Goal: Find specific page/section: Find specific page/section

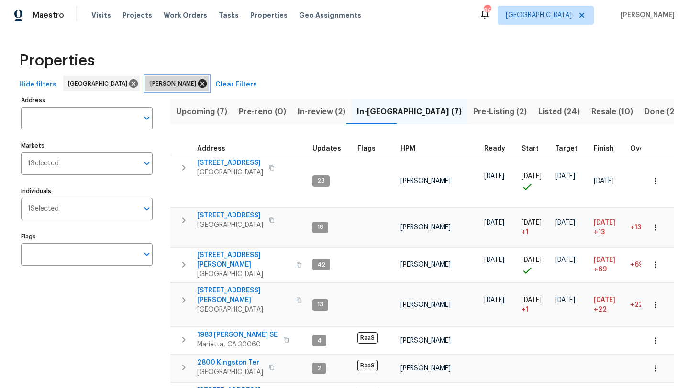
click at [198, 84] on icon at bounding box center [202, 83] width 9 height 9
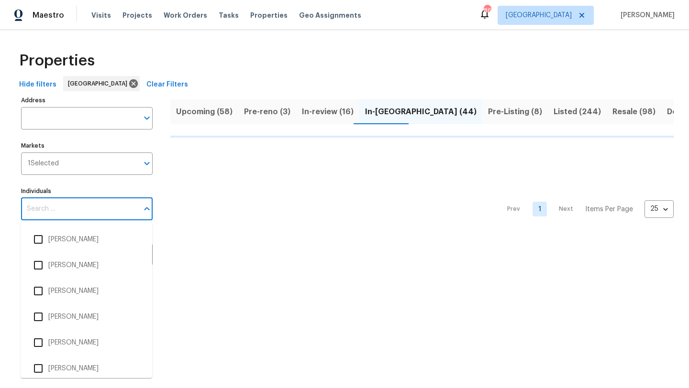
click at [77, 212] on input "Individuals" at bounding box center [79, 209] width 117 height 22
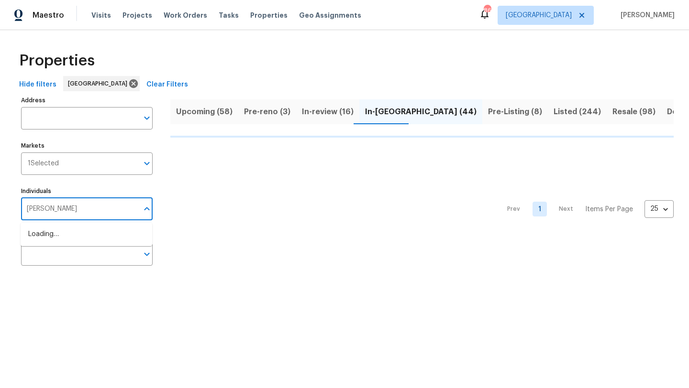
type input "KENR"
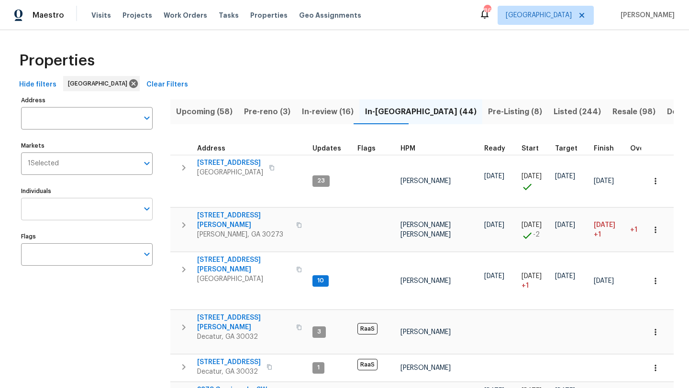
click at [65, 212] on input "Individuals" at bounding box center [79, 209] width 117 height 22
type input "kenroy"
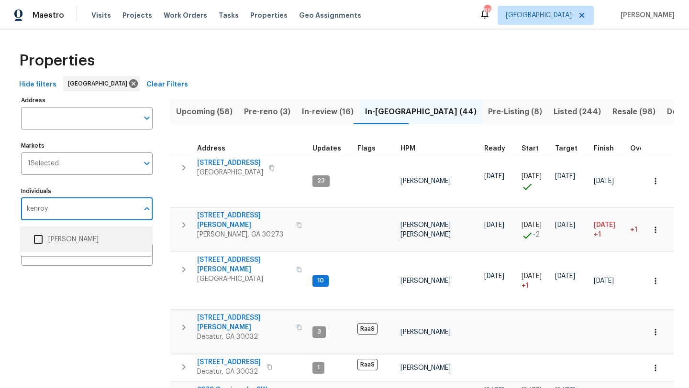
click at [37, 239] on input "checkbox" at bounding box center [38, 240] width 20 height 20
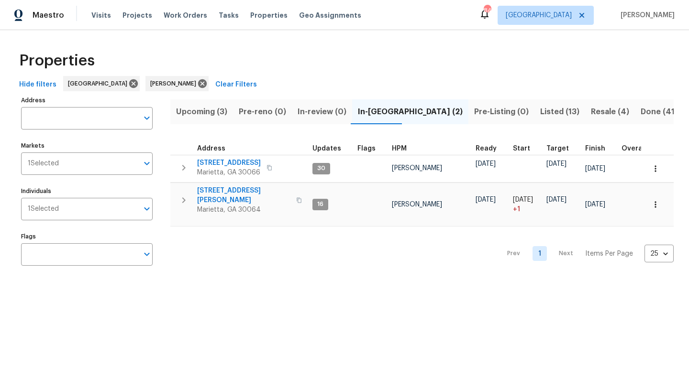
click at [200, 107] on span "Upcoming (3)" at bounding box center [201, 111] width 51 height 13
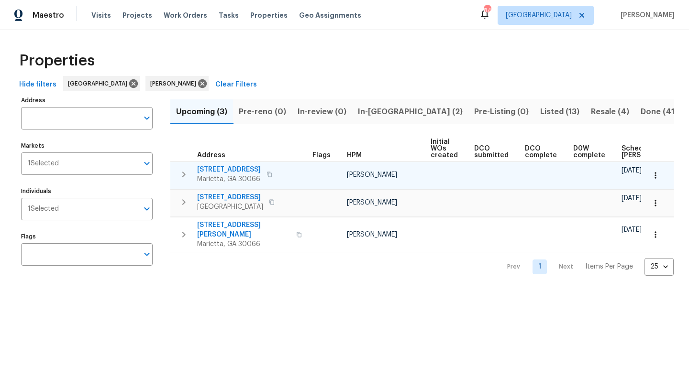
click at [230, 169] on span "[STREET_ADDRESS]" at bounding box center [229, 170] width 64 height 10
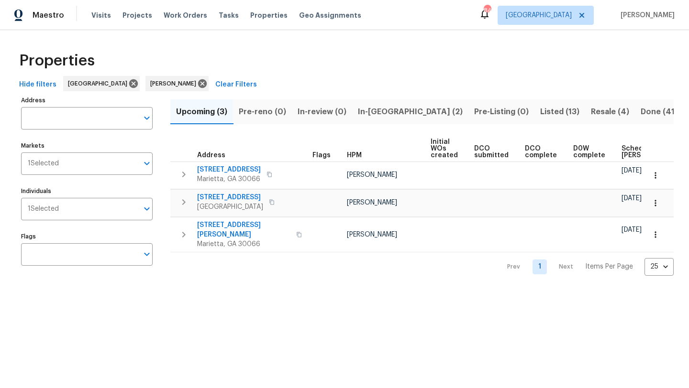
click at [361, 109] on span "In-[GEOGRAPHIC_DATA] (2)" at bounding box center [410, 111] width 105 height 13
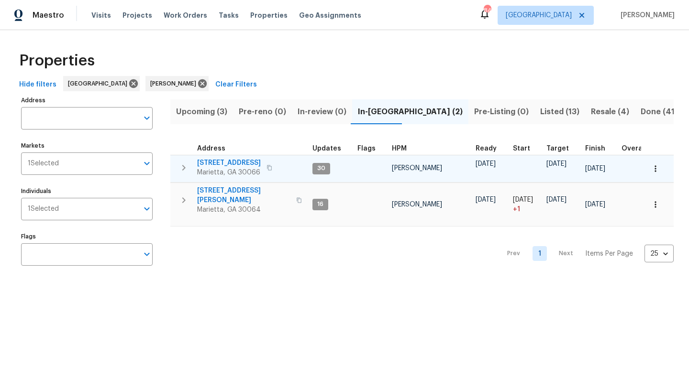
click at [241, 161] on span "[STREET_ADDRESS]" at bounding box center [229, 163] width 64 height 10
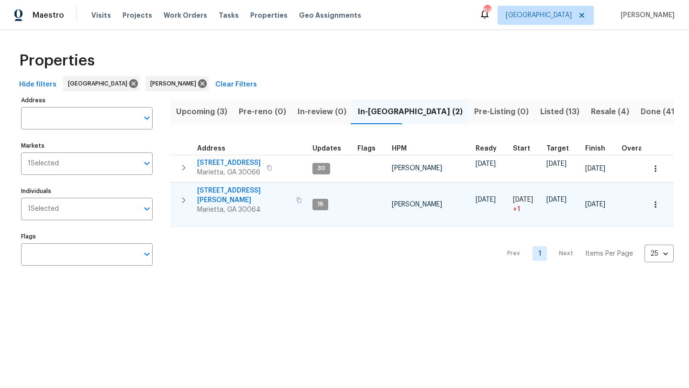
click at [234, 190] on span "3526 W Hampton Dr NW" at bounding box center [243, 195] width 93 height 19
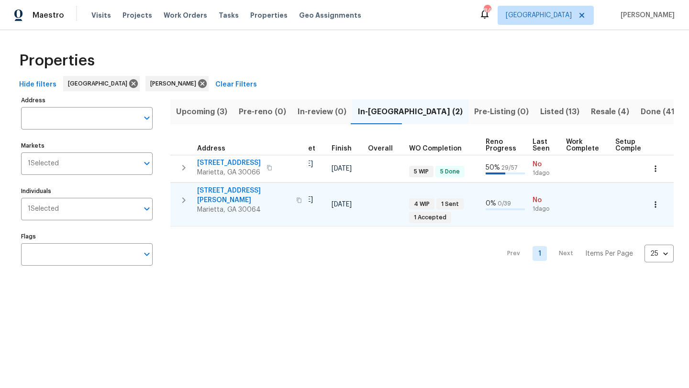
scroll to position [0, 309]
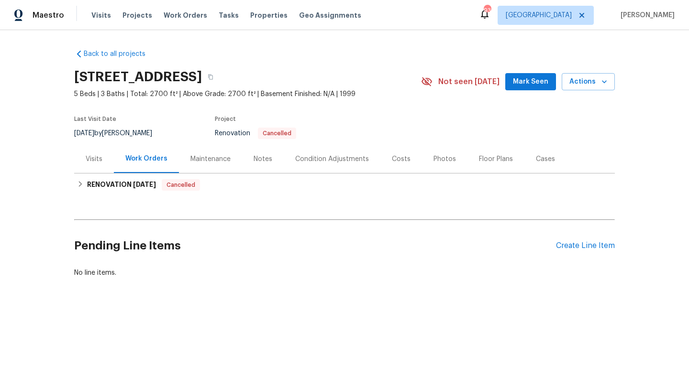
click at [262, 161] on div "Notes" at bounding box center [263, 160] width 19 height 10
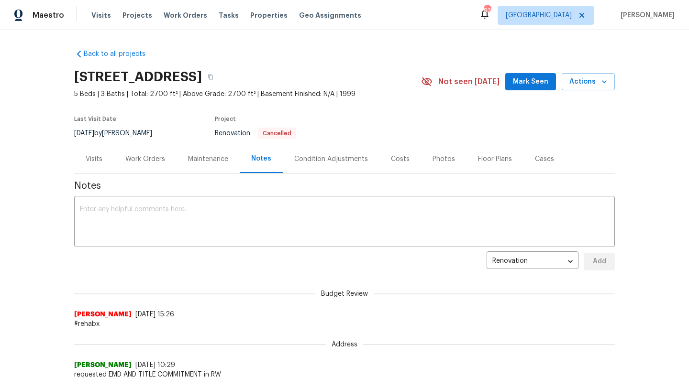
click at [519, 78] on span "Mark Seen" at bounding box center [530, 82] width 35 height 12
click at [100, 161] on div "Visits" at bounding box center [94, 160] width 17 height 10
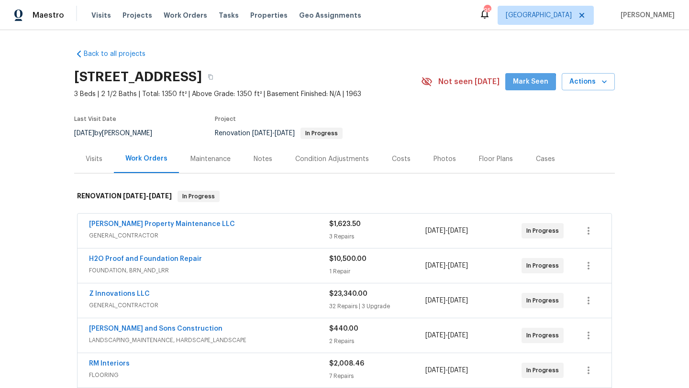
click at [530, 86] on span "Mark Seen" at bounding box center [530, 82] width 35 height 12
click at [250, 159] on div "Notes" at bounding box center [263, 159] width 42 height 28
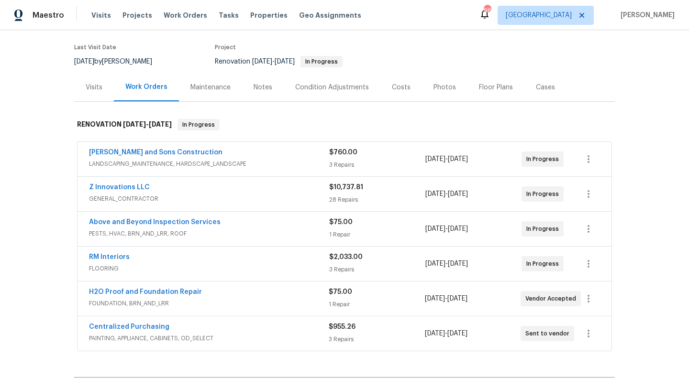
scroll to position [33, 0]
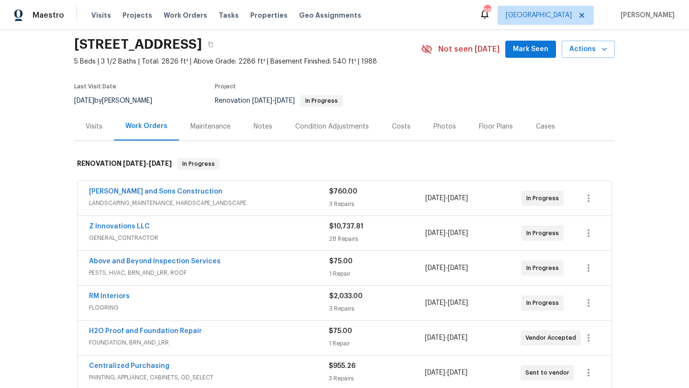
click at [521, 51] on span "Mark Seen" at bounding box center [530, 50] width 35 height 12
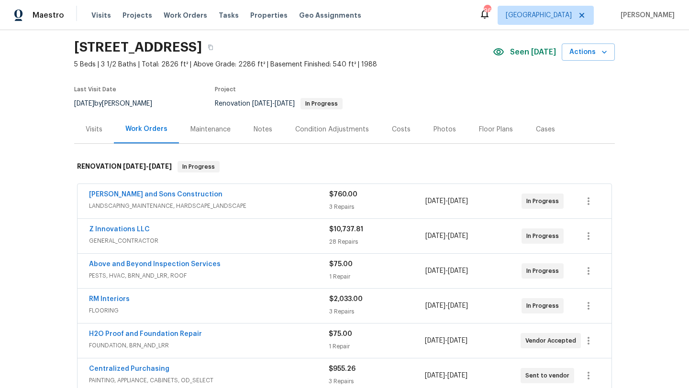
scroll to position [15, 0]
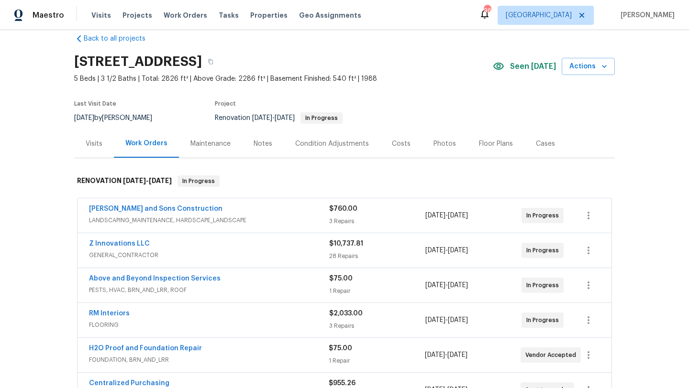
click at [407, 142] on div "Costs" at bounding box center [401, 144] width 42 height 28
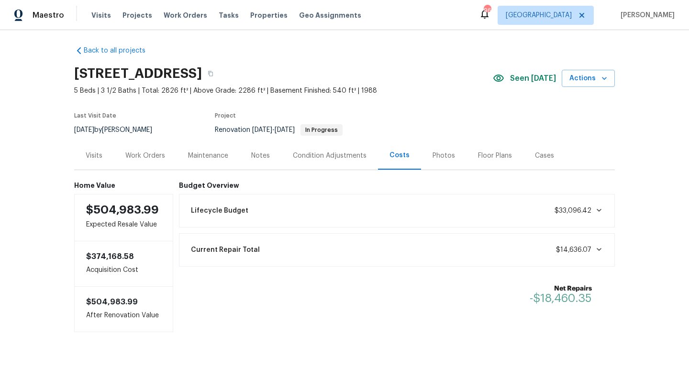
scroll to position [5, 0]
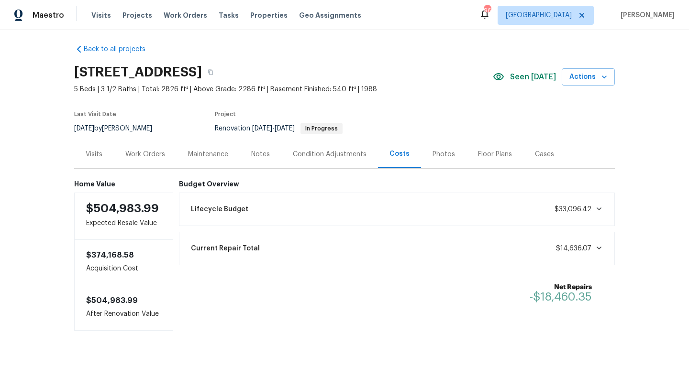
click at [152, 157] on div "Work Orders" at bounding box center [145, 155] width 40 height 10
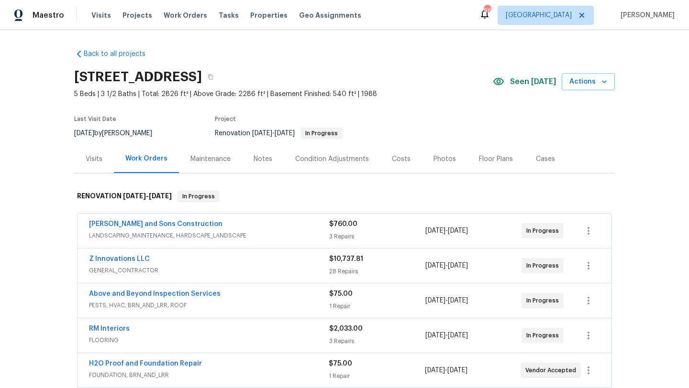
click at [259, 156] on div "Notes" at bounding box center [263, 160] width 19 height 10
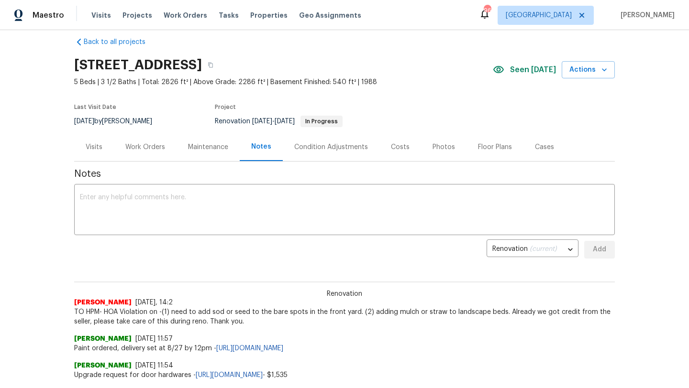
scroll to position [14, 0]
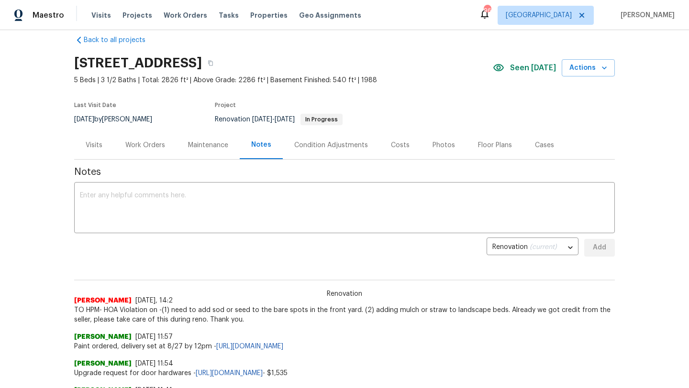
click at [155, 149] on div "Work Orders" at bounding box center [145, 146] width 40 height 10
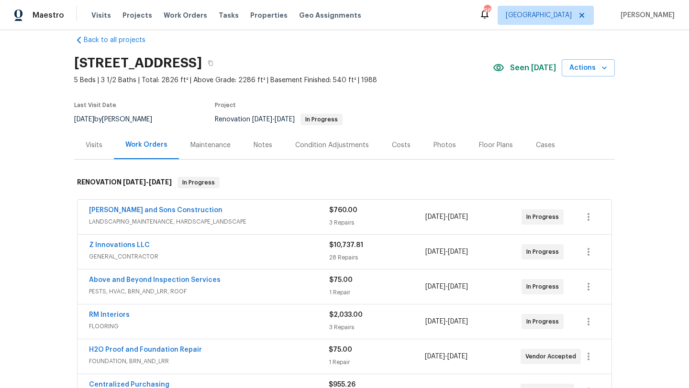
click at [200, 209] on div "Reyes and Sons Construction" at bounding box center [209, 211] width 240 height 11
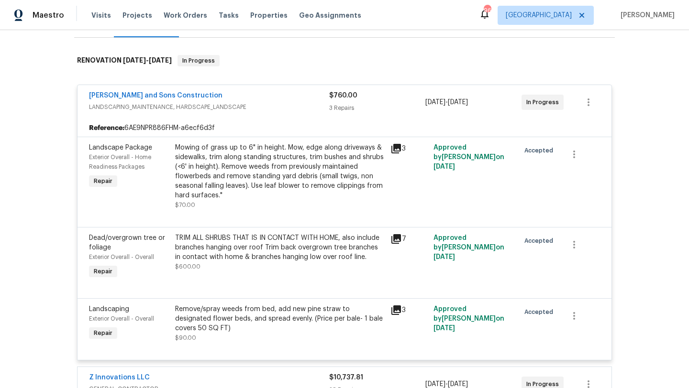
scroll to position [137, 0]
click at [138, 238] on span "Dead/overgrown tree or foliage" at bounding box center [127, 242] width 76 height 16
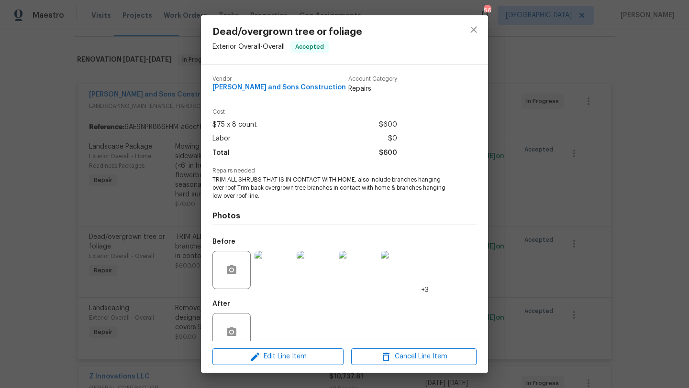
click at [280, 272] on img at bounding box center [274, 270] width 38 height 38
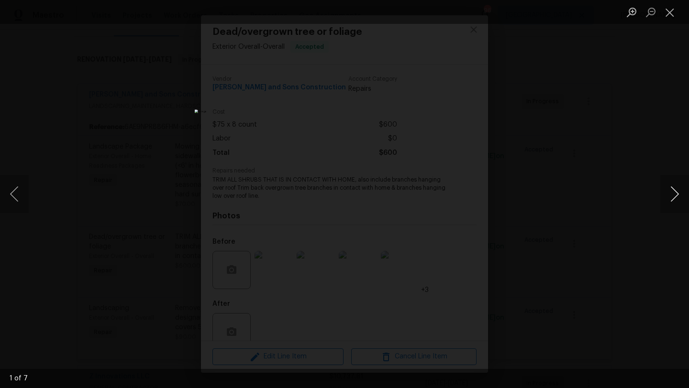
click at [675, 202] on button "Next image" at bounding box center [674, 194] width 29 height 38
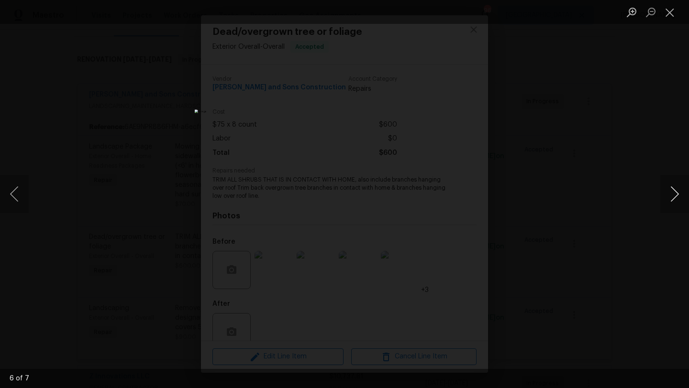
click at [675, 202] on button "Next image" at bounding box center [674, 194] width 29 height 38
click at [609, 182] on div "Lightbox" at bounding box center [344, 194] width 689 height 388
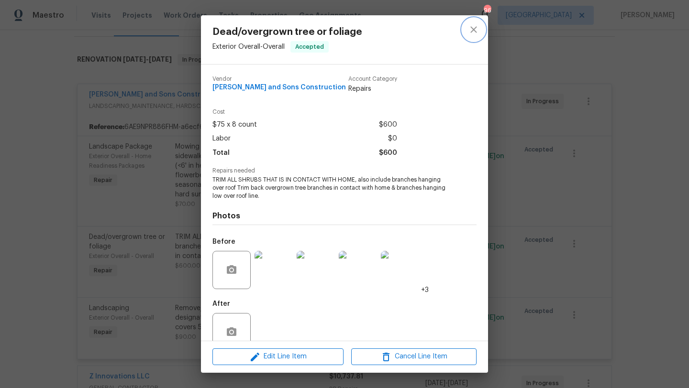
click at [472, 34] on icon "close" at bounding box center [473, 29] width 11 height 11
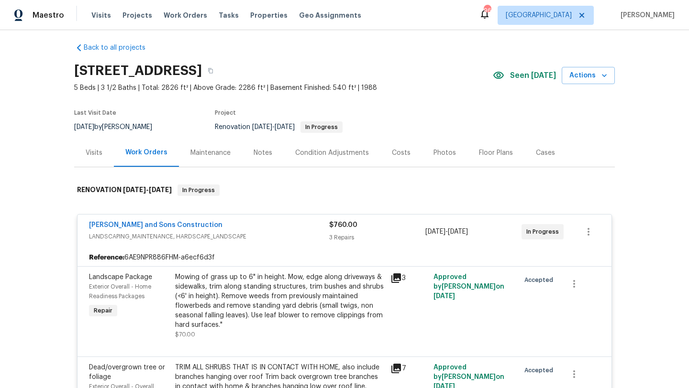
scroll to position [0, 0]
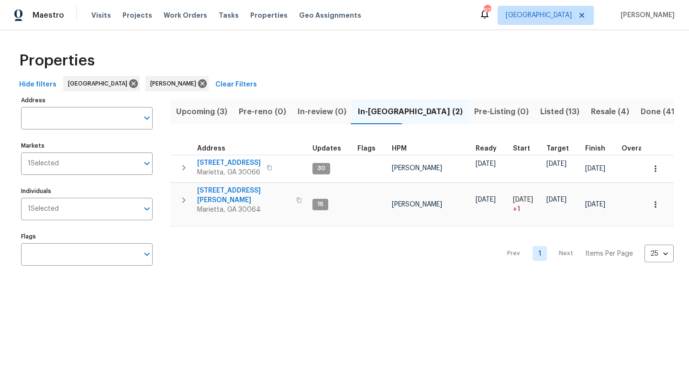
click at [220, 115] on span "Upcoming (3)" at bounding box center [201, 111] width 51 height 13
